Goal: Task Accomplishment & Management: Use online tool/utility

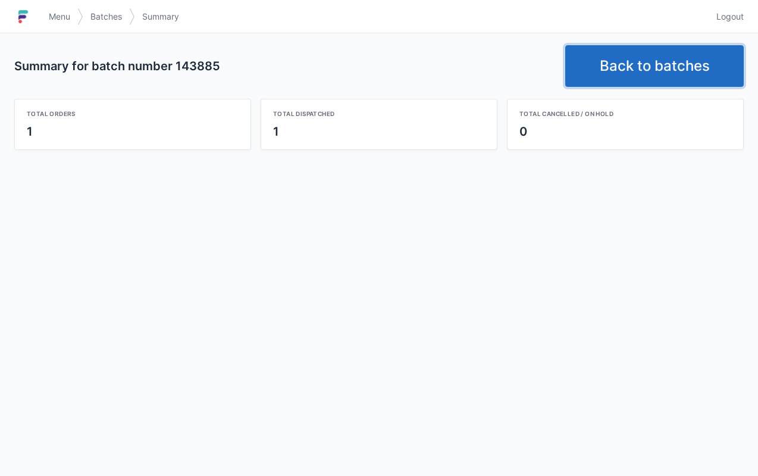
click at [658, 73] on link "Back to batches" at bounding box center [654, 66] width 179 height 42
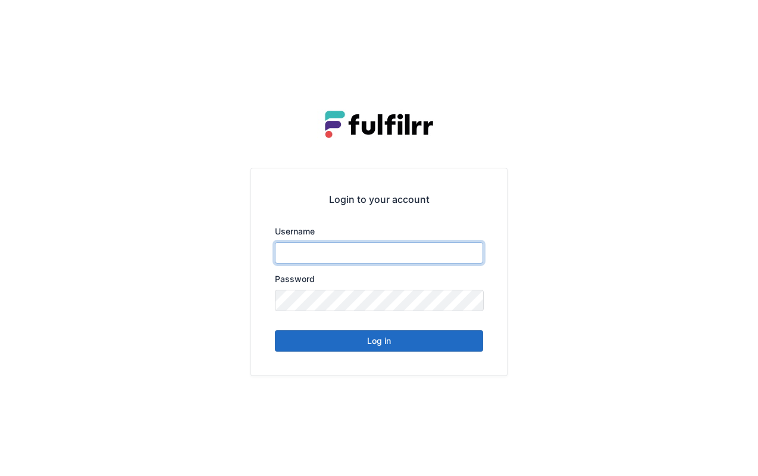
type input "******"
click at [364, 340] on button "Log in" at bounding box center [379, 340] width 208 height 21
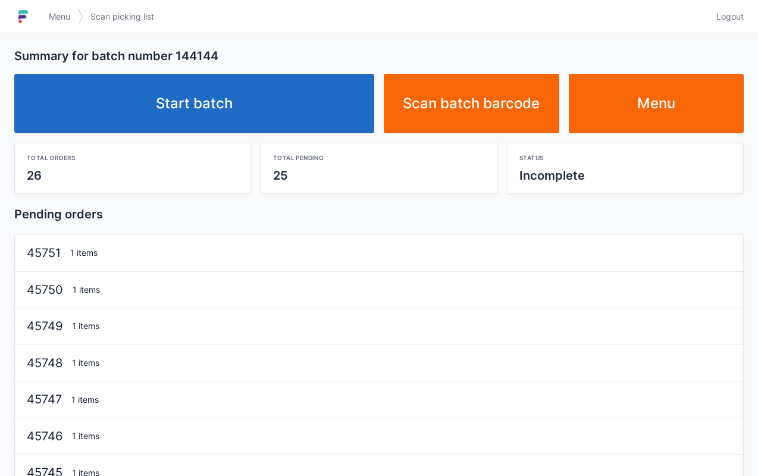
click at [236, 105] on link "Start batch" at bounding box center [194, 104] width 360 height 60
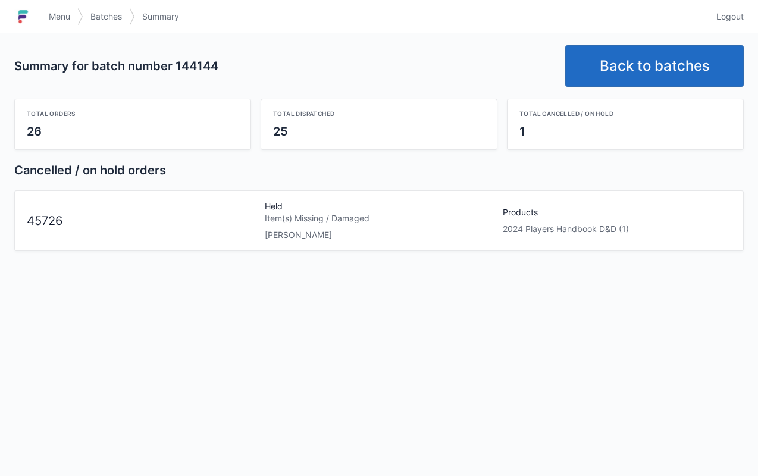
click at [58, 17] on span "Menu" at bounding box center [59, 17] width 21 height 12
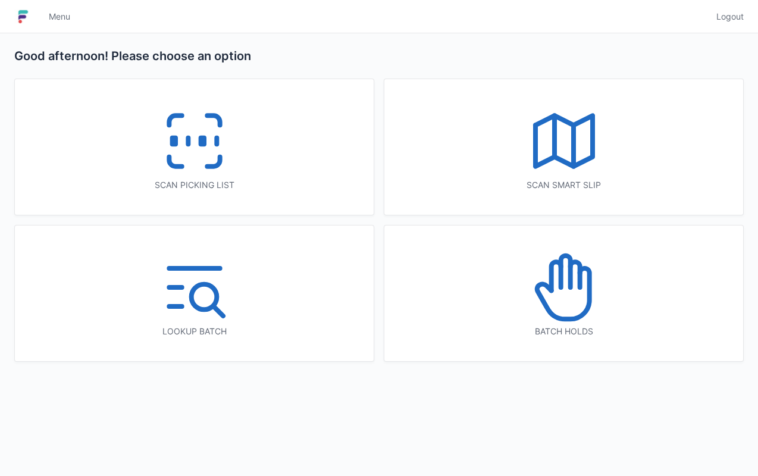
click at [573, 310] on icon at bounding box center [564, 287] width 76 height 76
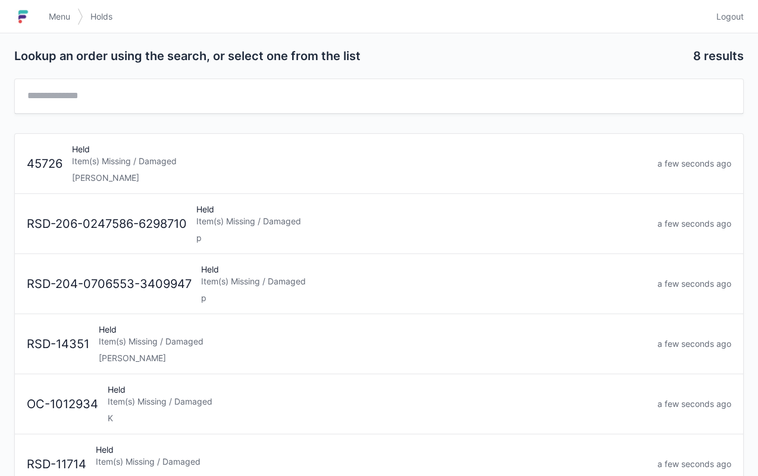
click at [217, 177] on div "[PERSON_NAME]" at bounding box center [360, 178] width 576 height 12
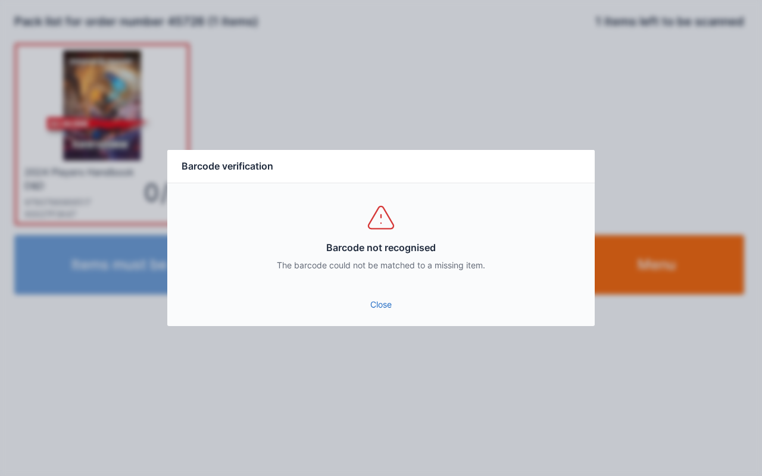
click at [395, 306] on link "Close" at bounding box center [381, 304] width 408 height 21
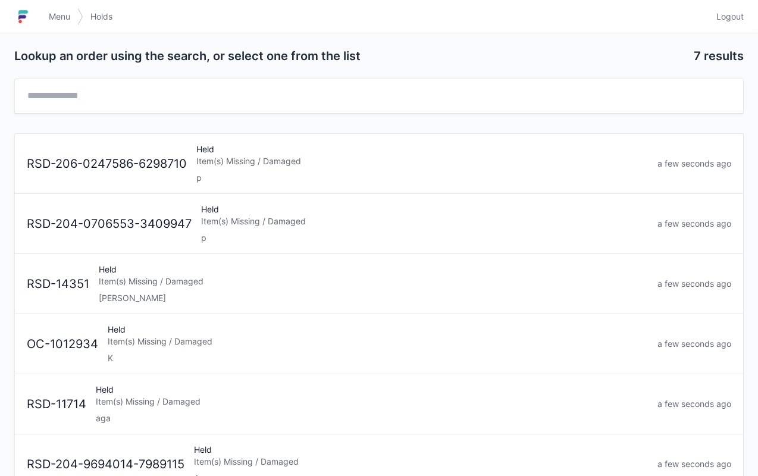
click at [45, 23] on link "Menu" at bounding box center [60, 16] width 36 height 21
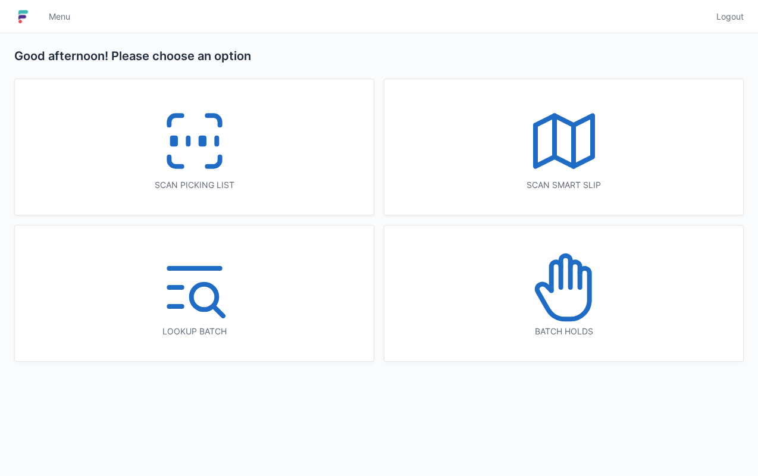
click at [193, 173] on icon at bounding box center [195, 141] width 76 height 76
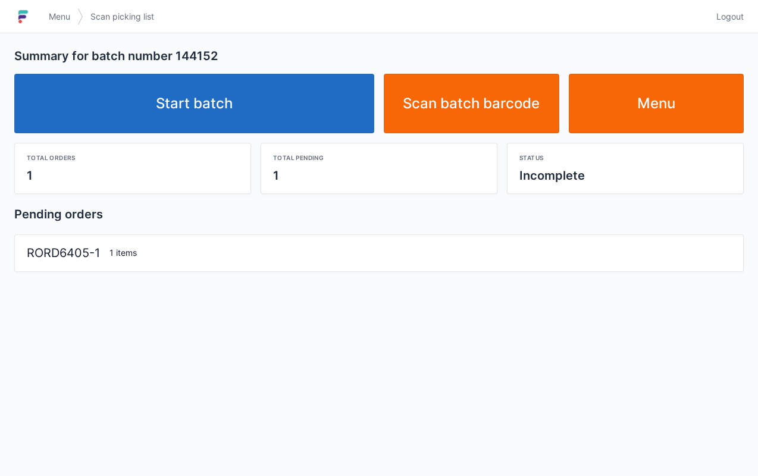
click at [249, 120] on link "Start batch" at bounding box center [194, 104] width 360 height 60
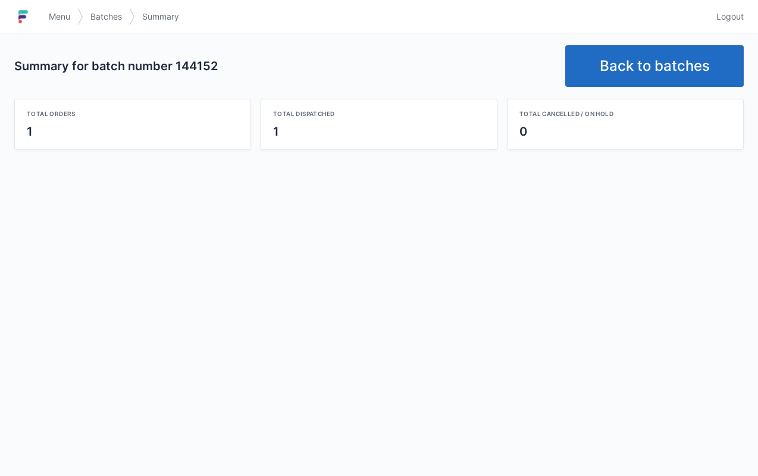
click at [676, 66] on link "Back to batches" at bounding box center [654, 66] width 179 height 42
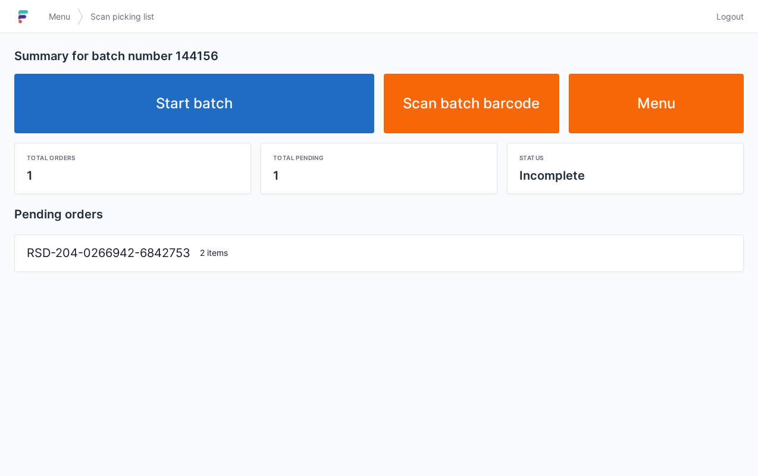
click at [282, 130] on link "Start batch" at bounding box center [194, 104] width 360 height 60
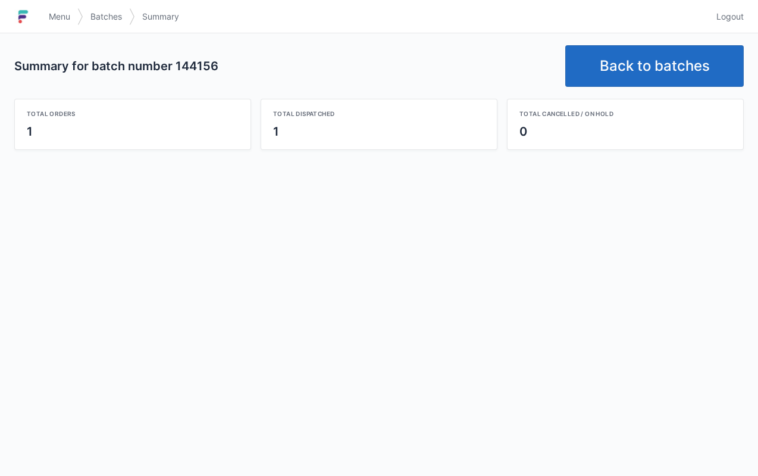
click at [649, 82] on link "Back to batches" at bounding box center [654, 66] width 179 height 42
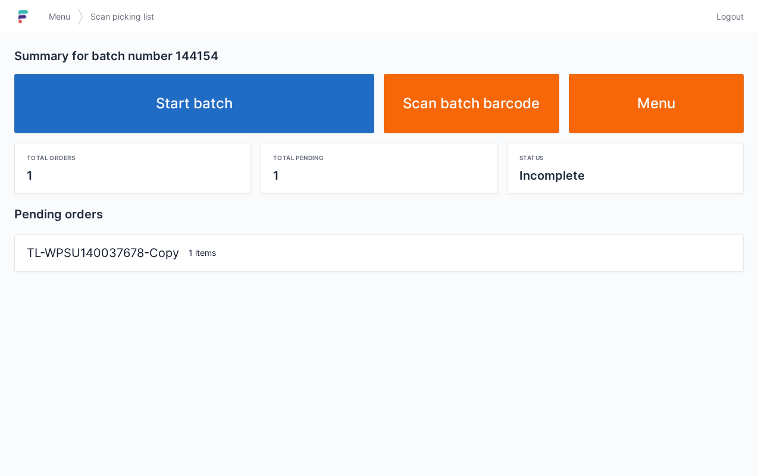
click at [273, 118] on link "Start batch" at bounding box center [194, 104] width 360 height 60
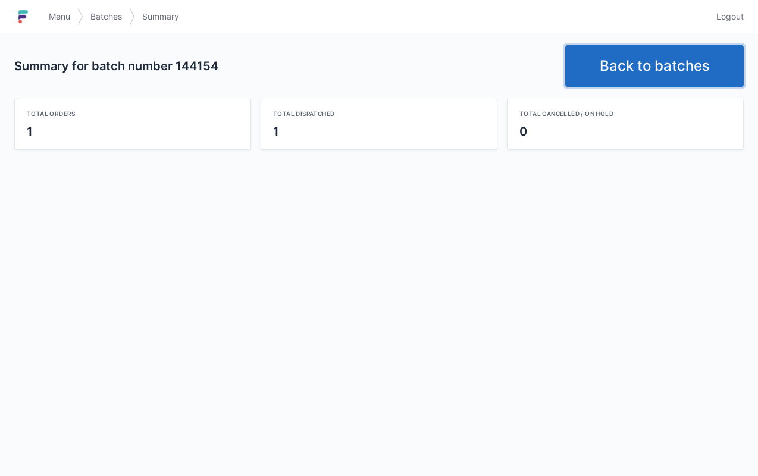
click at [672, 64] on link "Back to batches" at bounding box center [654, 66] width 179 height 42
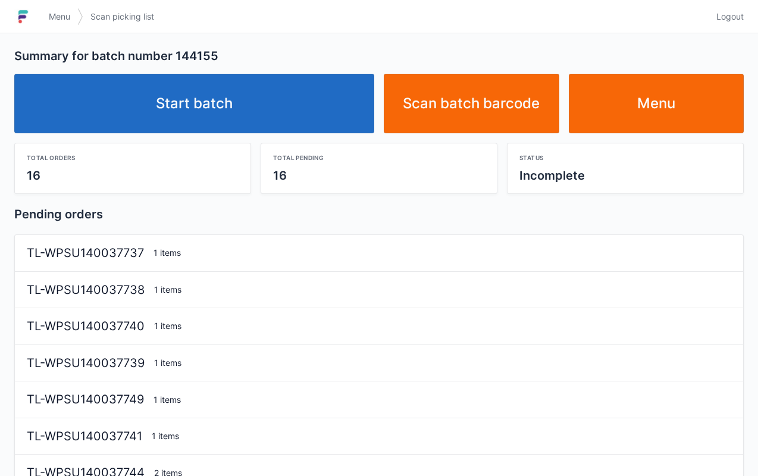
click at [277, 131] on link "Start batch" at bounding box center [194, 104] width 360 height 60
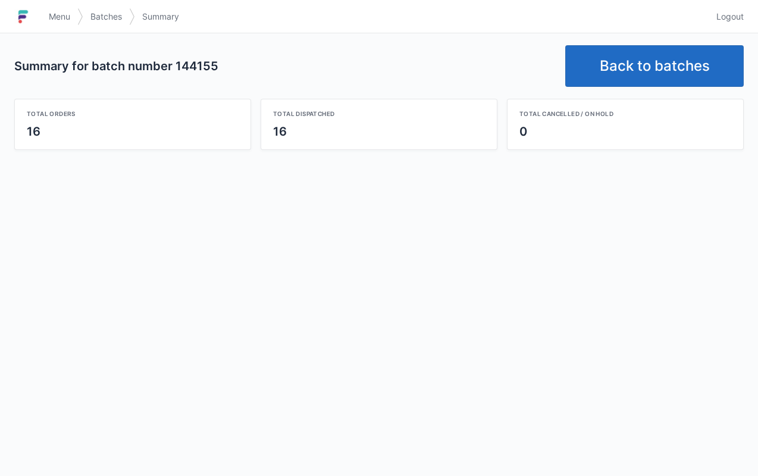
click at [54, 24] on link "Menu" at bounding box center [60, 16] width 36 height 21
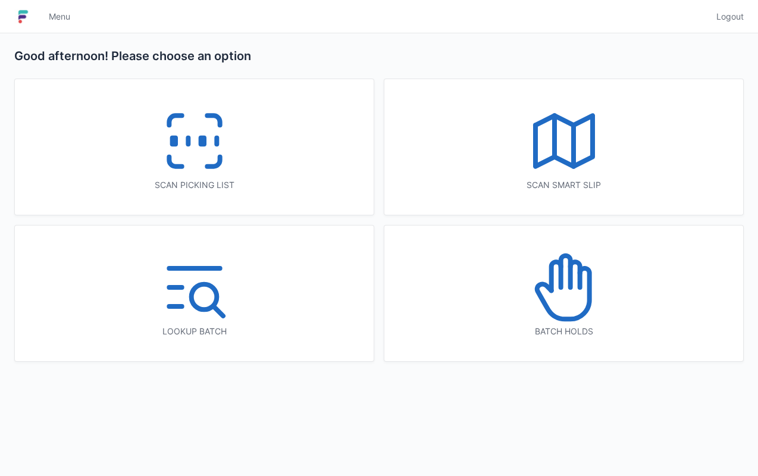
click at [212, 164] on icon at bounding box center [213, 162] width 12 height 10
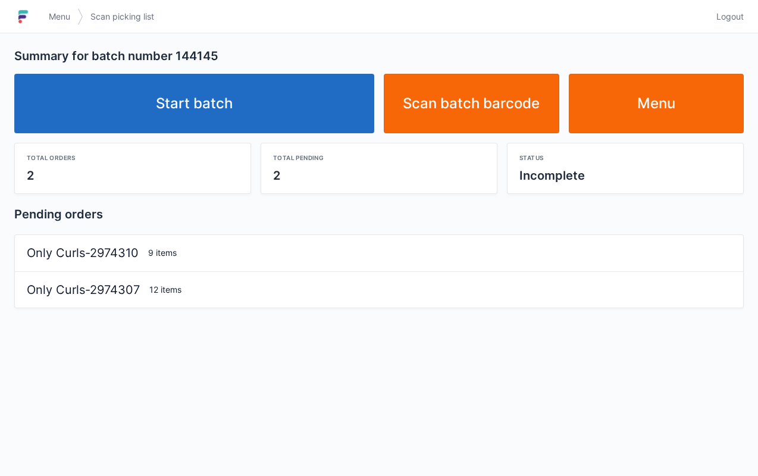
click at [231, 108] on link "Start batch" at bounding box center [194, 104] width 360 height 60
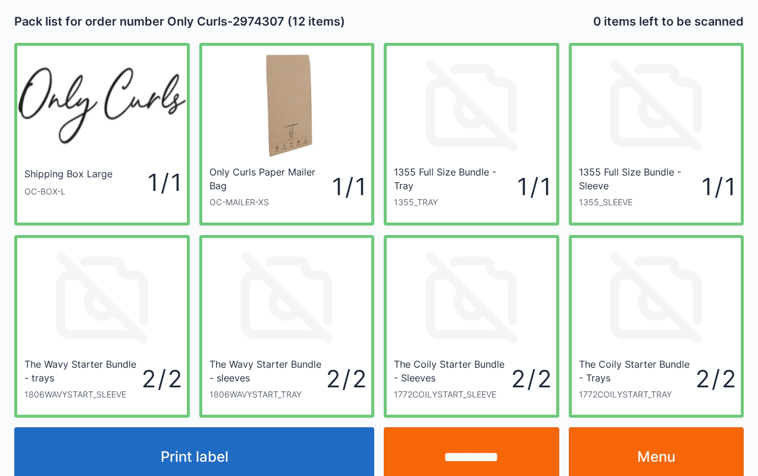
click at [682, 459] on link "Menu" at bounding box center [657, 457] width 176 height 60
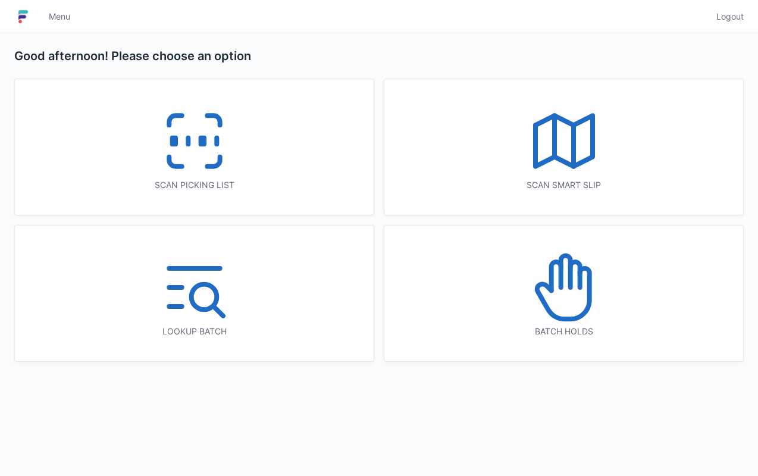
click at [195, 143] on icon at bounding box center [195, 141] width 76 height 76
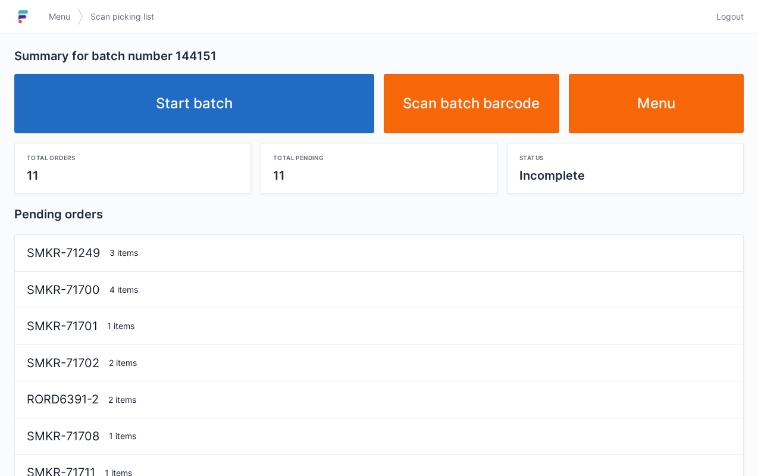
click at [275, 127] on link "Start batch" at bounding box center [194, 104] width 360 height 60
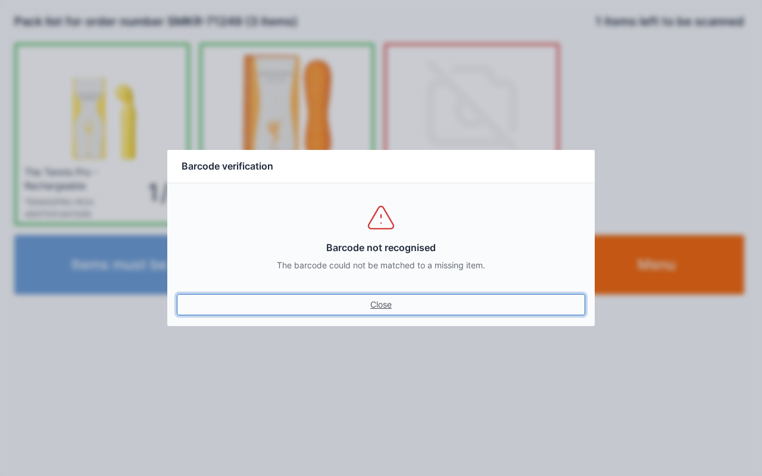
click at [387, 300] on link "Close" at bounding box center [381, 304] width 408 height 21
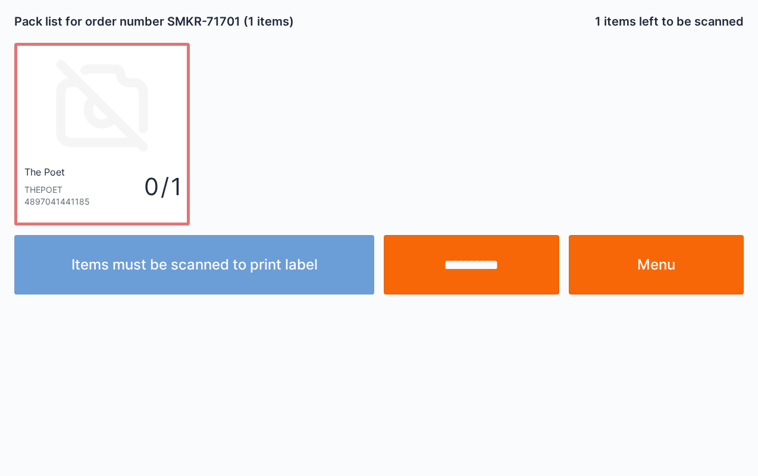
click at [667, 282] on link "Menu" at bounding box center [657, 265] width 176 height 60
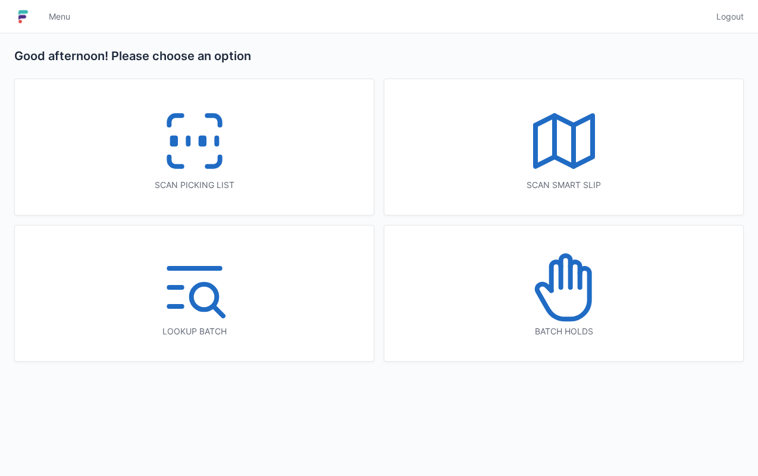
click at [206, 158] on icon at bounding box center [195, 141] width 76 height 76
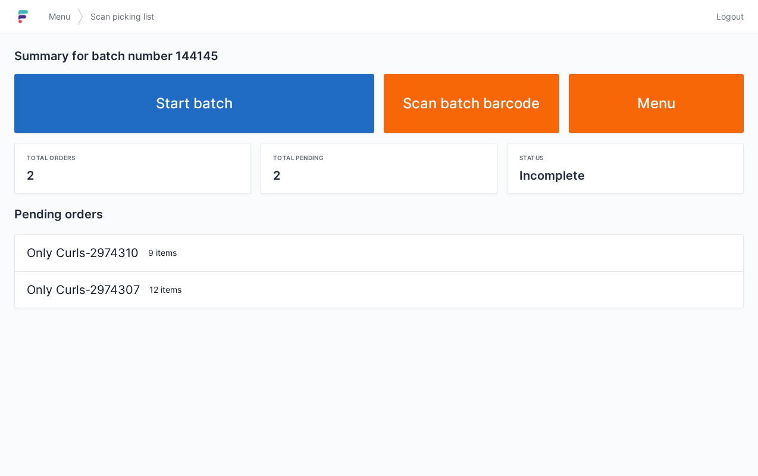
click at [273, 115] on link "Start batch" at bounding box center [194, 104] width 360 height 60
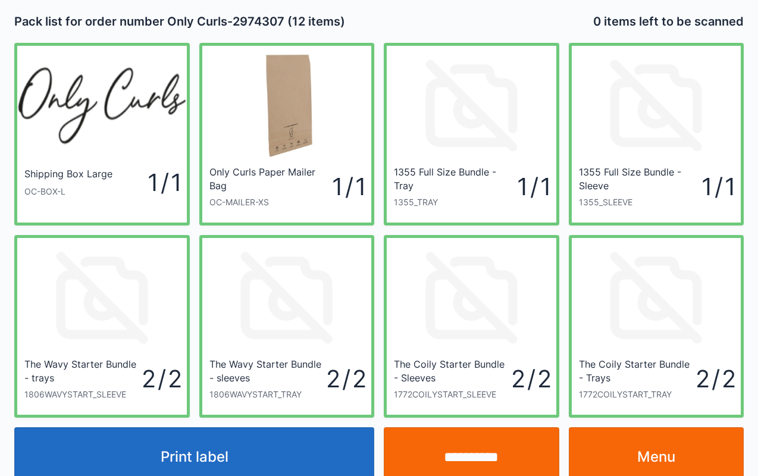
click at [277, 476] on button "Print label" at bounding box center [194, 457] width 360 height 60
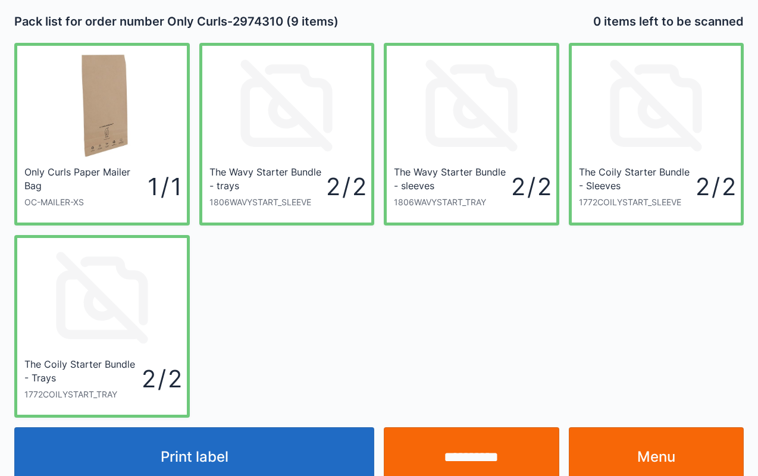
click at [305, 444] on button "Print label" at bounding box center [194, 457] width 360 height 60
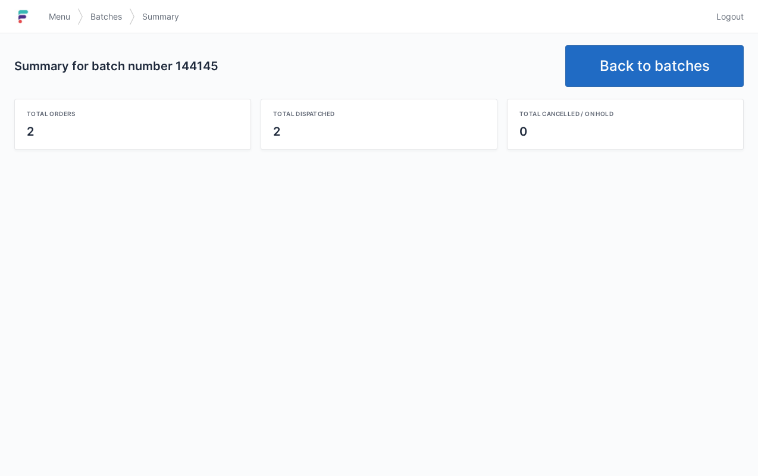
click at [657, 73] on link "Back to batches" at bounding box center [654, 66] width 179 height 42
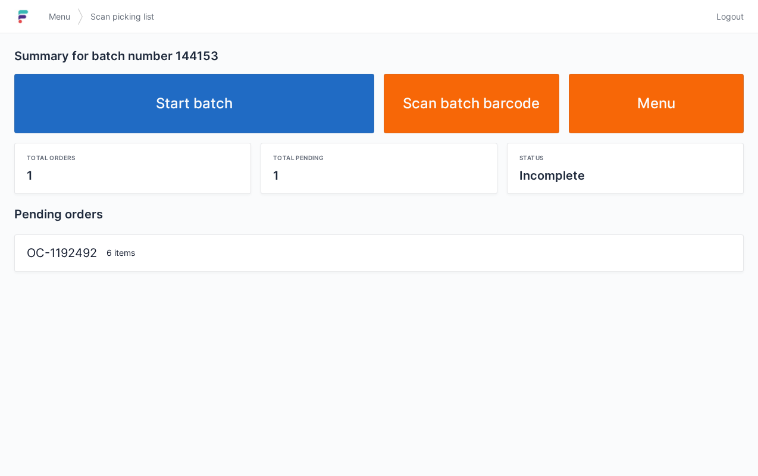
click at [265, 108] on link "Start batch" at bounding box center [194, 104] width 360 height 60
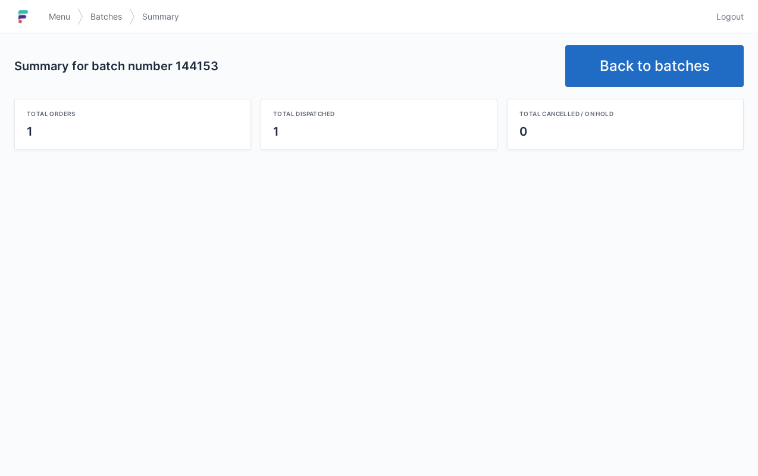
click at [666, 65] on link "Back to batches" at bounding box center [654, 66] width 179 height 42
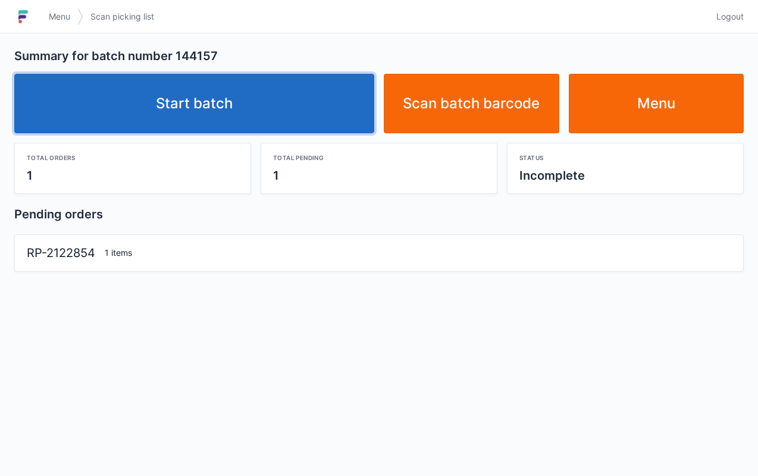
click at [237, 102] on link "Start batch" at bounding box center [194, 104] width 360 height 60
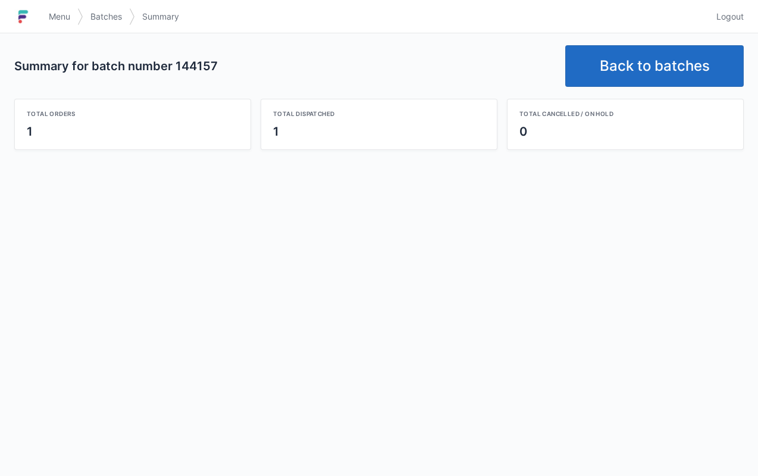
click at [656, 68] on link "Back to batches" at bounding box center [654, 66] width 179 height 42
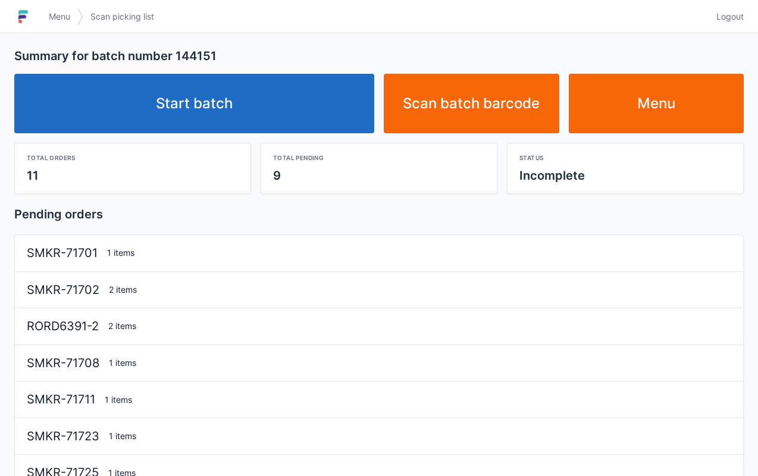
click at [284, 130] on link "Start batch" at bounding box center [194, 104] width 360 height 60
